Goal: Manage account settings

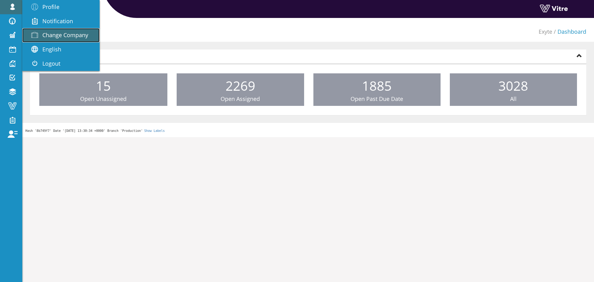
click at [53, 34] on span "Change Company" at bounding box center [65, 34] width 46 height 7
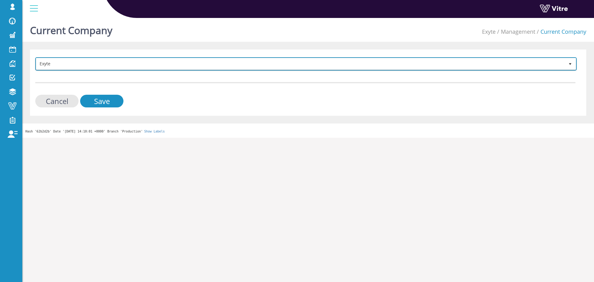
click at [261, 66] on span "Exyte" at bounding box center [300, 63] width 528 height 11
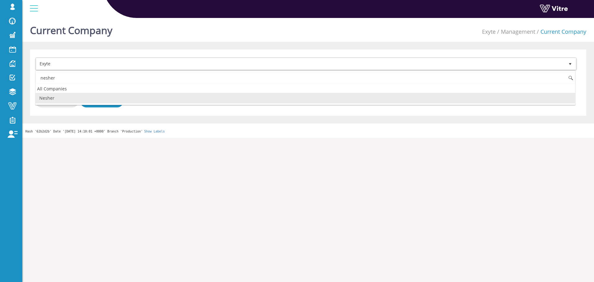
click at [63, 100] on li "Nesher" at bounding box center [305, 98] width 539 height 11
type input "nesher"
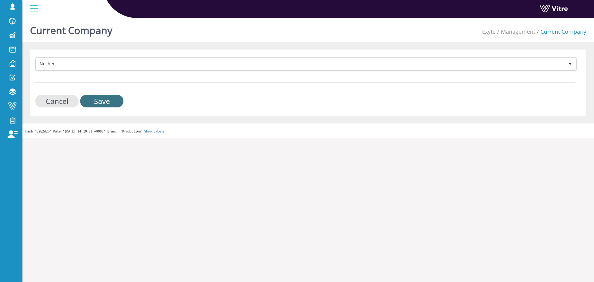
click at [96, 100] on input "Save" at bounding box center [101, 101] width 43 height 13
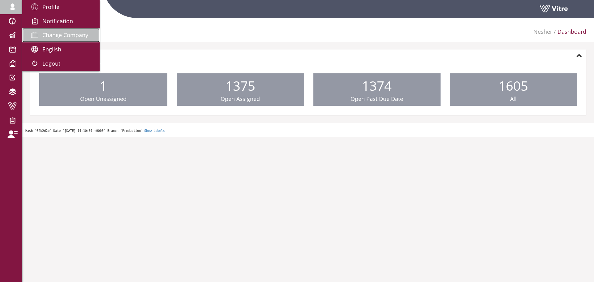
click at [58, 37] on span "Change Company" at bounding box center [65, 34] width 46 height 7
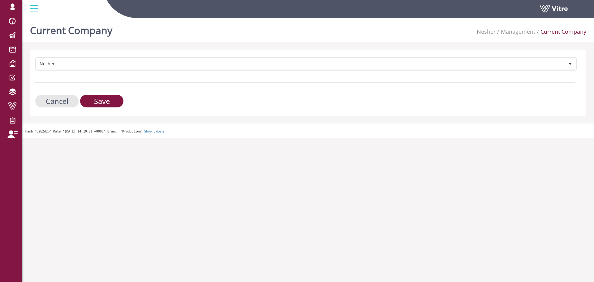
click at [124, 54] on div "Nesher 324 Cancel Save" at bounding box center [308, 82] width 556 height 66
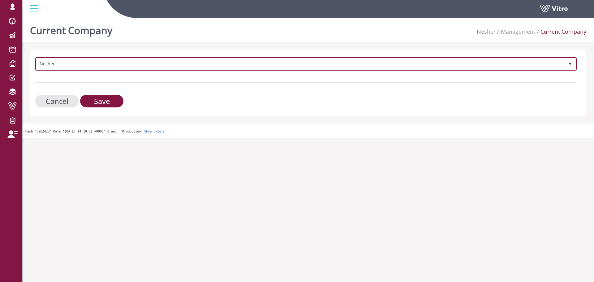
click at [122, 60] on span "Nesher" at bounding box center [300, 63] width 528 height 11
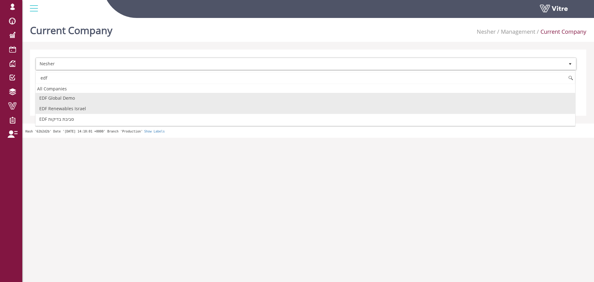
click at [80, 110] on li "EDF Renewables Israel" at bounding box center [305, 108] width 539 height 11
type input "edf"
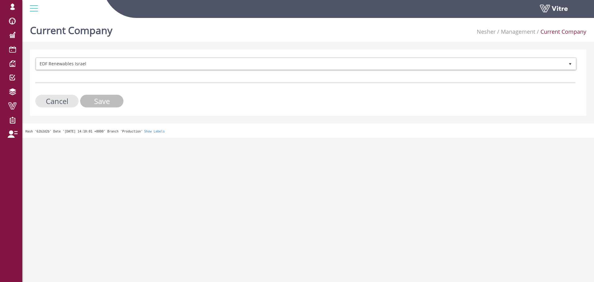
click at [94, 105] on input "Save" at bounding box center [101, 101] width 43 height 13
